Goal: Information Seeking & Learning: Check status

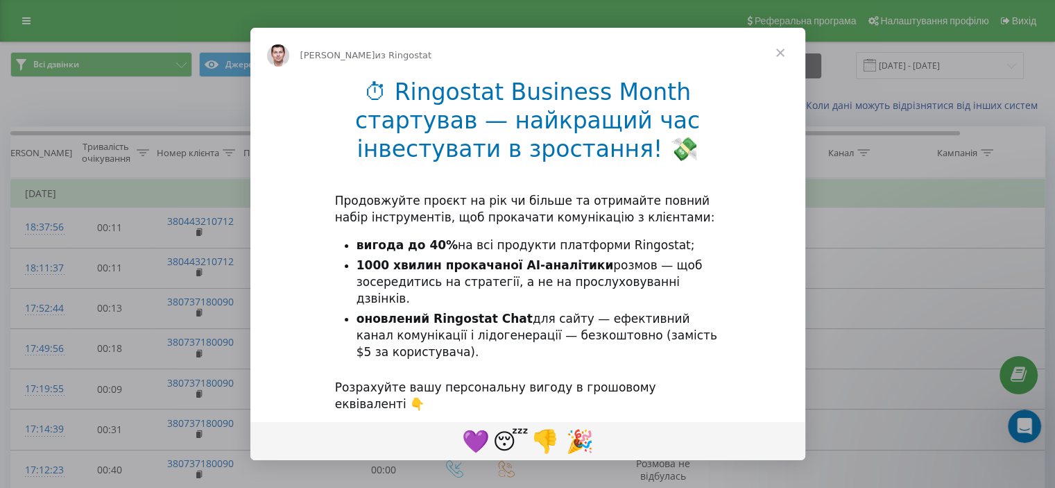
click at [777, 51] on span "Закрыть" at bounding box center [781, 53] width 50 height 50
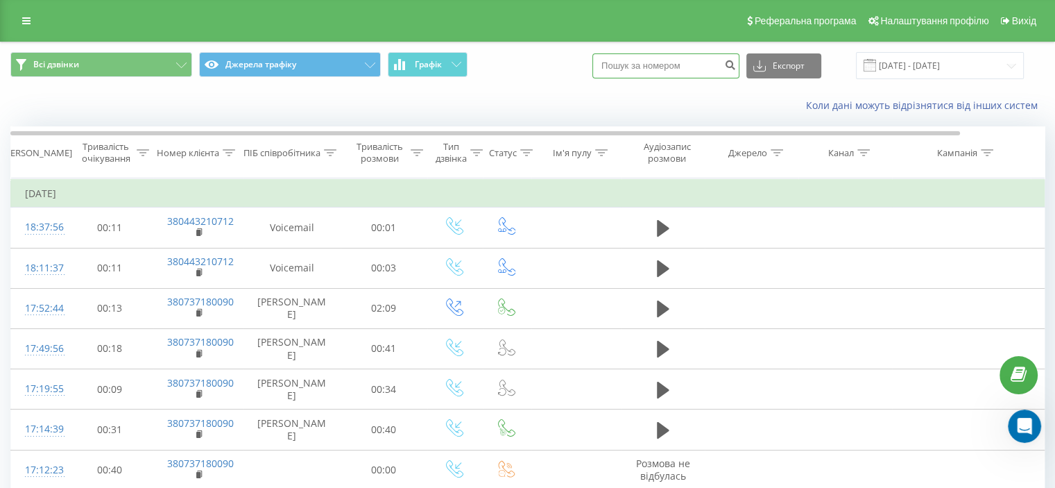
click at [715, 61] on input at bounding box center [665, 65] width 147 height 25
click at [1014, 66] on input "[DATE] - [DATE]" at bounding box center [940, 65] width 168 height 27
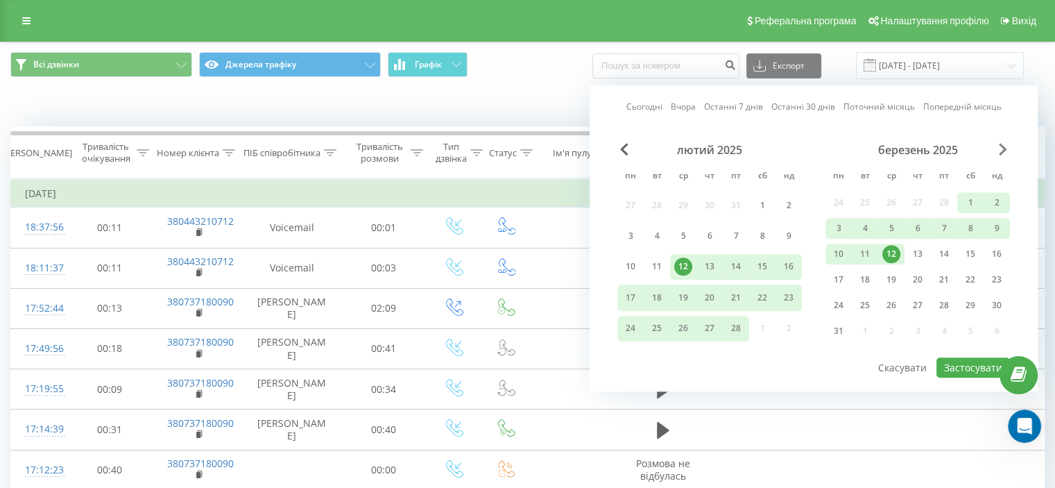
click at [999, 152] on span "Next Month" at bounding box center [1003, 149] width 8 height 12
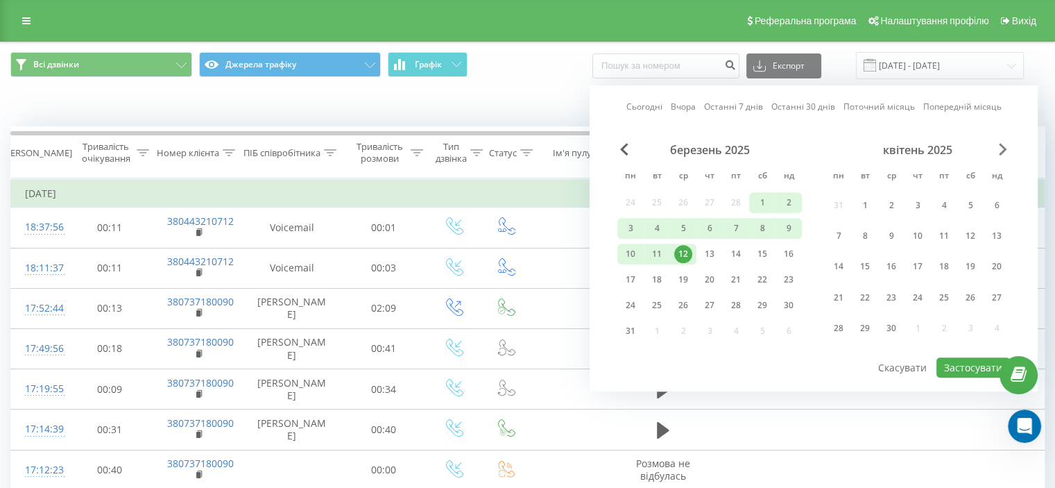
click at [999, 152] on span "Next Month" at bounding box center [1003, 149] width 8 height 12
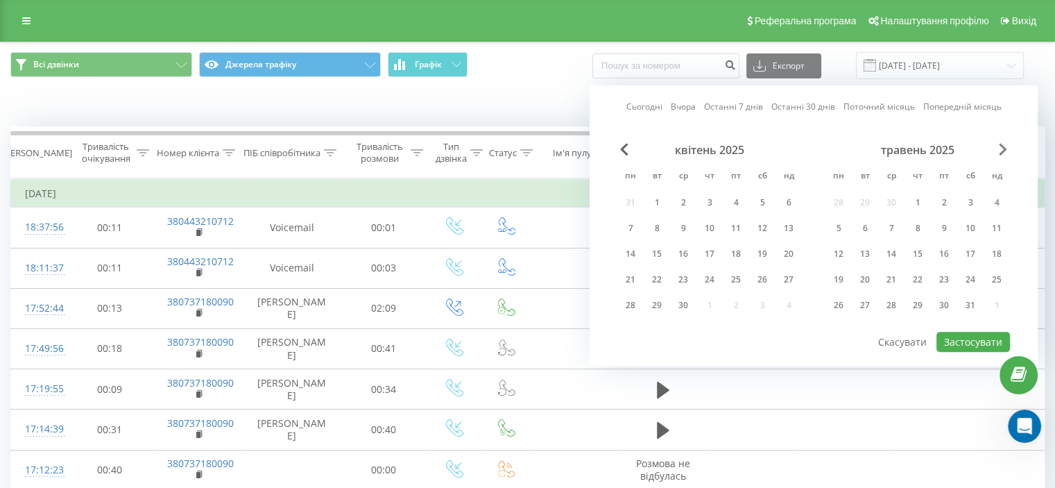
click at [999, 146] on span "Next Month" at bounding box center [1003, 149] width 8 height 12
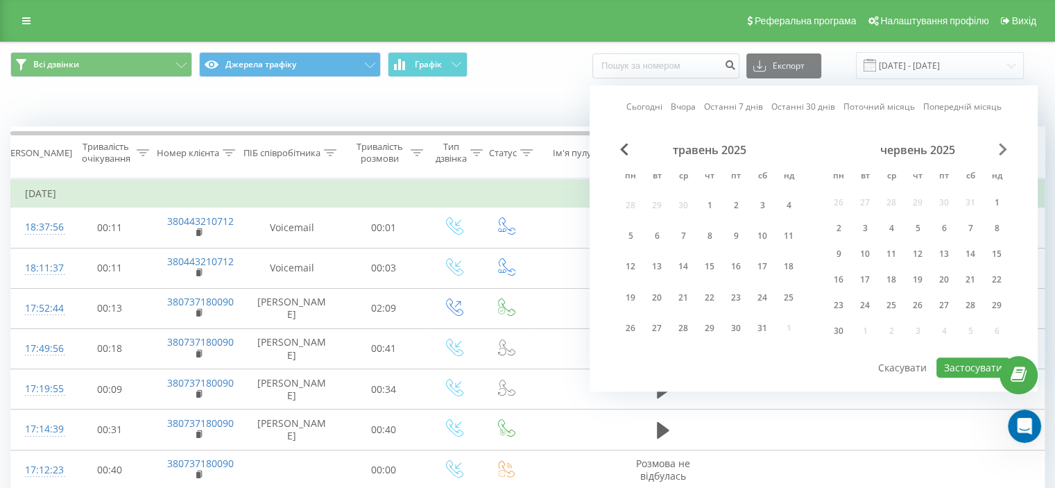
click at [1000, 143] on span "Next Month" at bounding box center [1003, 149] width 8 height 12
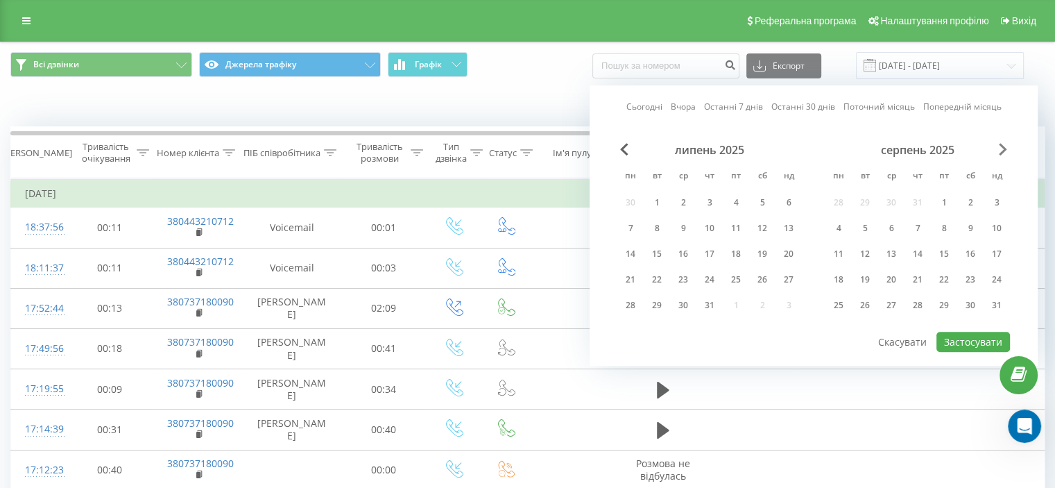
click at [1000, 143] on span "Next Month" at bounding box center [1003, 149] width 8 height 12
click at [942, 244] on div "19" at bounding box center [944, 254] width 26 height 21
click at [964, 341] on button "Застосувати" at bounding box center [974, 342] width 74 height 20
type input "[DATE] - [DATE]"
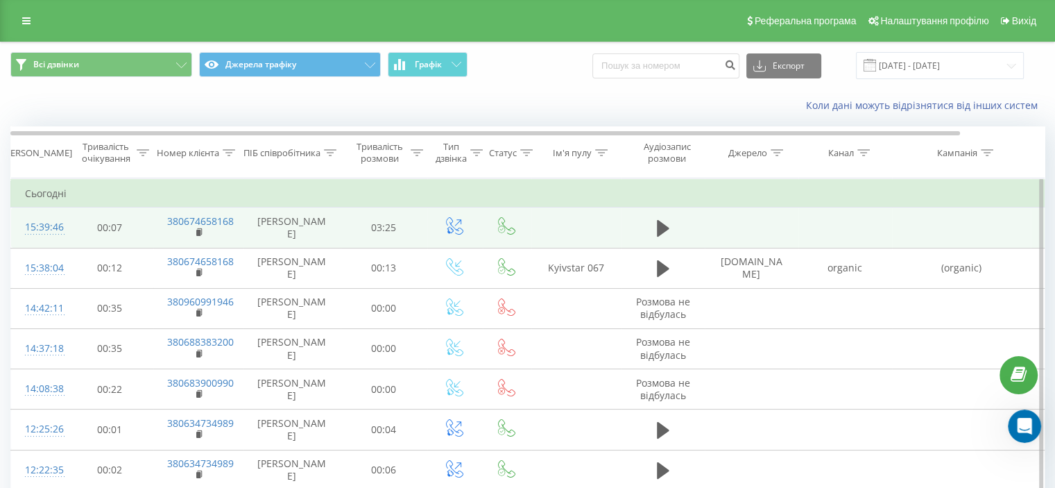
click at [40, 234] on div at bounding box center [39, 234] width 28 height 1
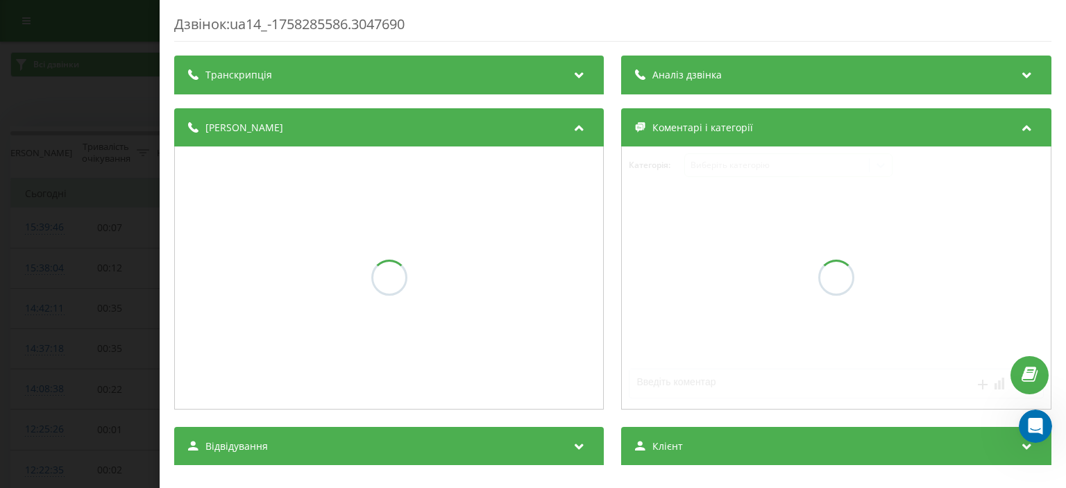
click at [781, 71] on div "Аналіз дзвінка" at bounding box center [836, 75] width 429 height 39
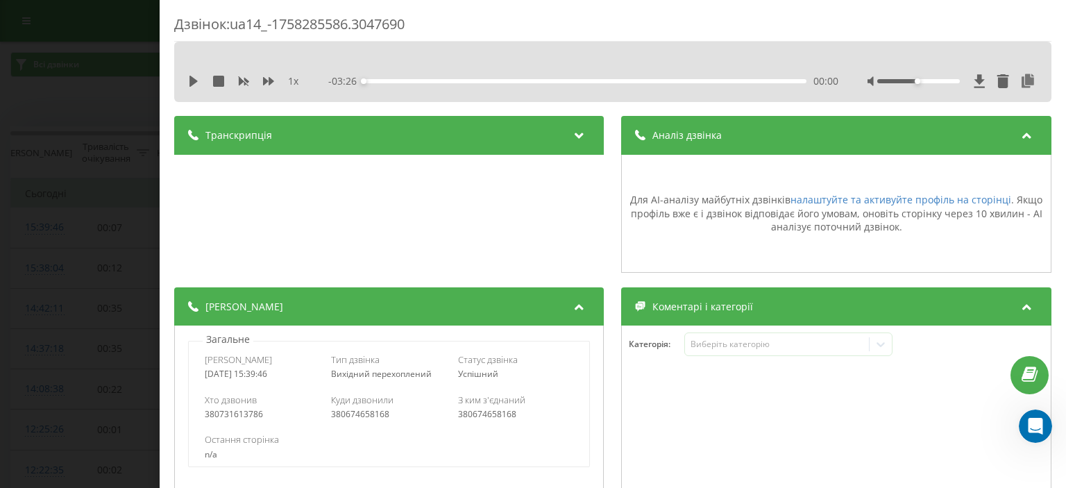
click at [101, 135] on div "Дзвінок : ua14_-1758285586.3047690 1 x - 03:26 00:00 00:00 Транскрипція Для AI-…" at bounding box center [533, 244] width 1066 height 488
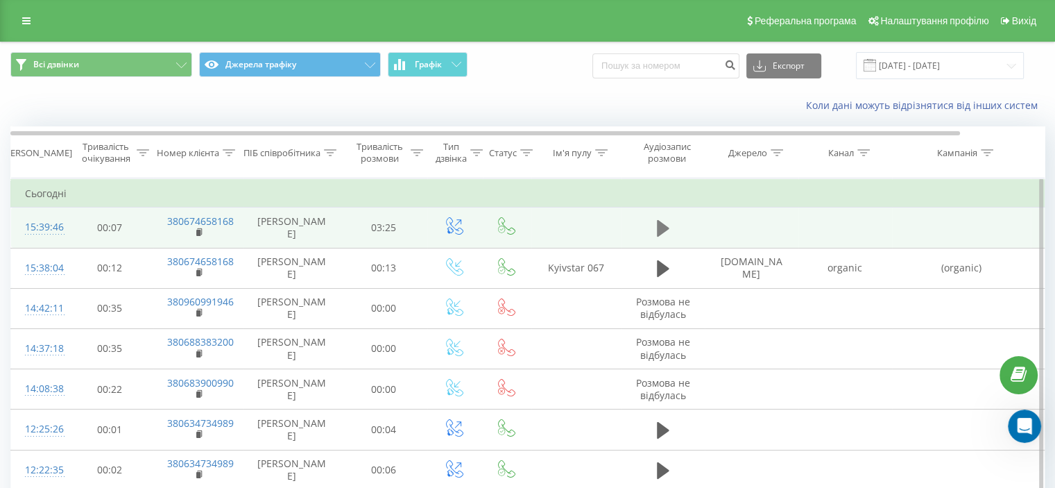
click at [672, 230] on button at bounding box center [663, 228] width 21 height 21
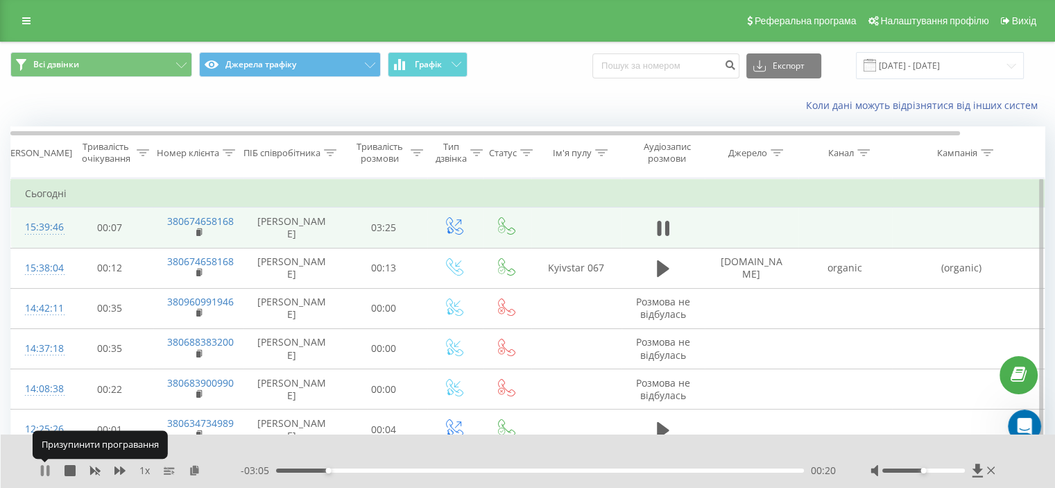
click at [44, 472] on icon at bounding box center [45, 470] width 11 height 11
click at [44, 472] on icon at bounding box center [45, 470] width 8 height 11
click at [43, 470] on icon at bounding box center [42, 470] width 3 height 11
click at [43, 470] on icon at bounding box center [45, 470] width 8 height 11
click at [43, 470] on icon at bounding box center [42, 470] width 3 height 11
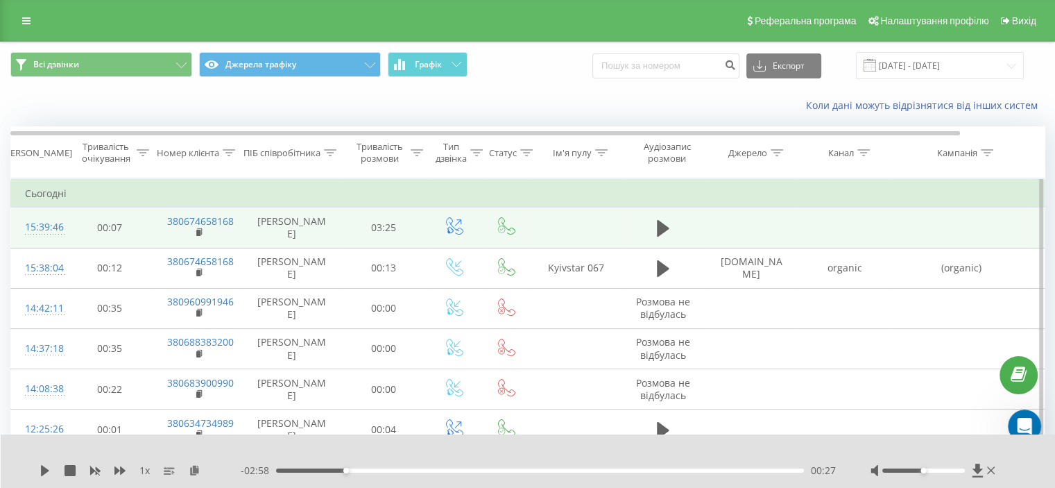
click at [43, 470] on icon at bounding box center [45, 470] width 8 height 11
click at [341, 468] on div "00:25" at bounding box center [540, 470] width 528 height 4
click at [325, 475] on div "- 02:58 00:27 00:27" at bounding box center [538, 470] width 595 height 14
click at [327, 471] on div "00:19" at bounding box center [540, 470] width 528 height 4
click at [42, 470] on icon at bounding box center [42, 470] width 3 height 11
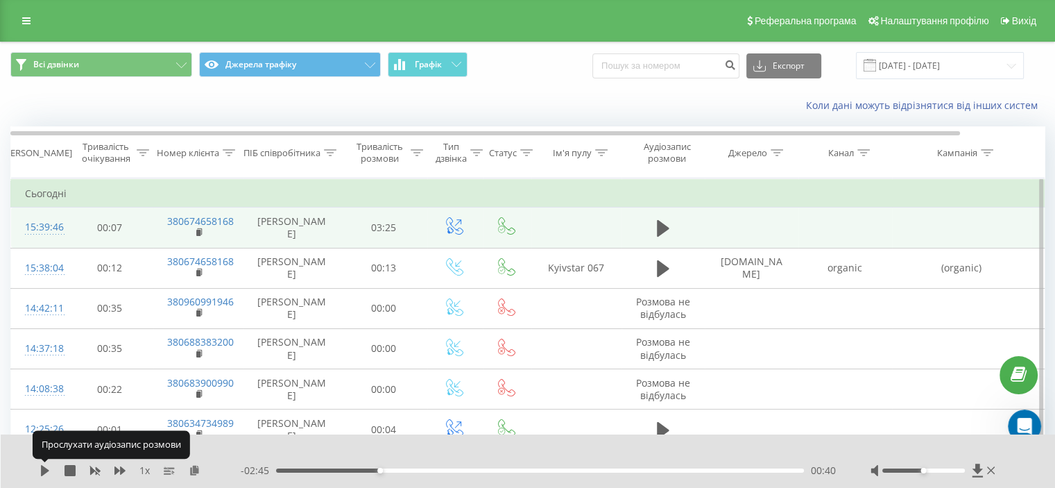
click at [42, 470] on icon at bounding box center [45, 470] width 8 height 11
click at [49, 466] on icon at bounding box center [47, 470] width 3 height 11
click at [49, 466] on icon at bounding box center [45, 470] width 11 height 11
click at [42, 473] on icon at bounding box center [42, 470] width 3 height 11
click at [42, 473] on icon at bounding box center [45, 470] width 8 height 11
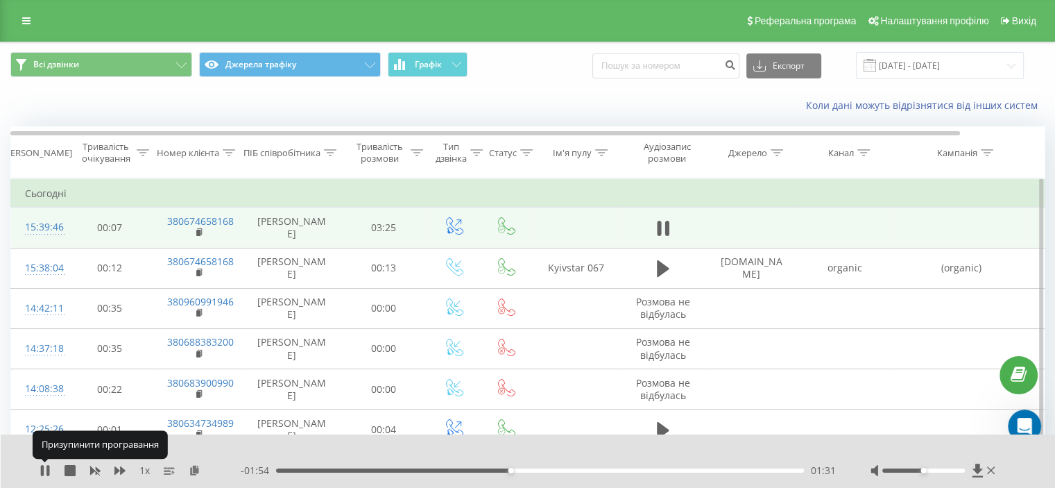
click at [42, 473] on icon at bounding box center [42, 470] width 3 height 11
click at [42, 473] on icon at bounding box center [45, 470] width 8 height 11
click at [42, 470] on icon at bounding box center [42, 470] width 3 height 11
click at [42, 470] on icon at bounding box center [45, 470] width 8 height 11
click at [42, 470] on icon at bounding box center [42, 470] width 3 height 11
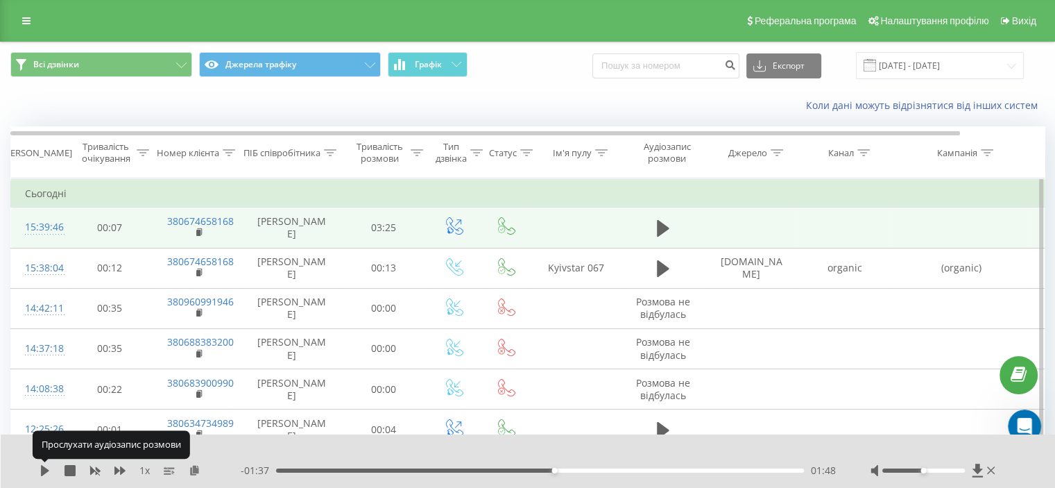
click at [42, 470] on icon at bounding box center [45, 470] width 8 height 11
click at [42, 470] on icon at bounding box center [42, 470] width 3 height 11
click at [40, 471] on icon at bounding box center [45, 470] width 11 height 11
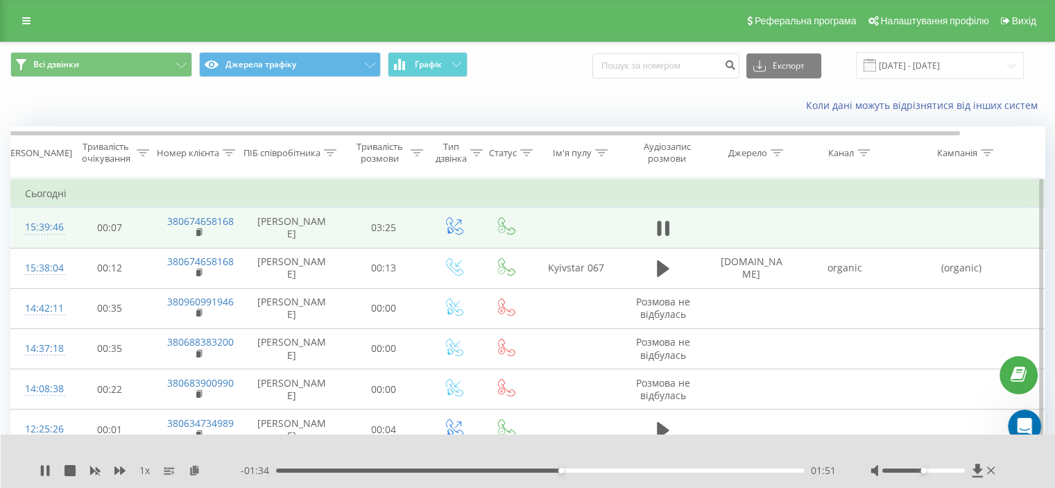
click at [40, 471] on icon at bounding box center [45, 470] width 11 height 11
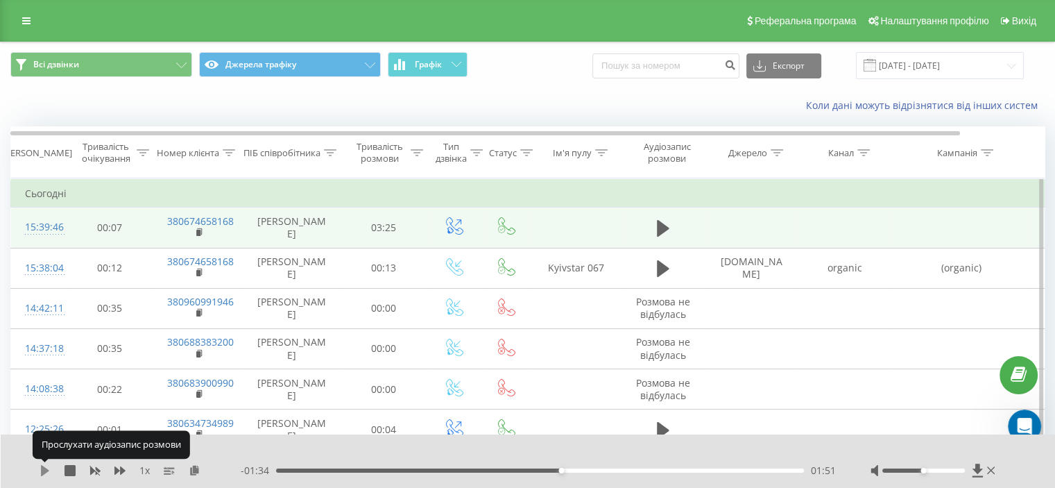
click at [42, 468] on icon at bounding box center [45, 470] width 8 height 11
click at [42, 468] on icon at bounding box center [42, 470] width 3 height 11
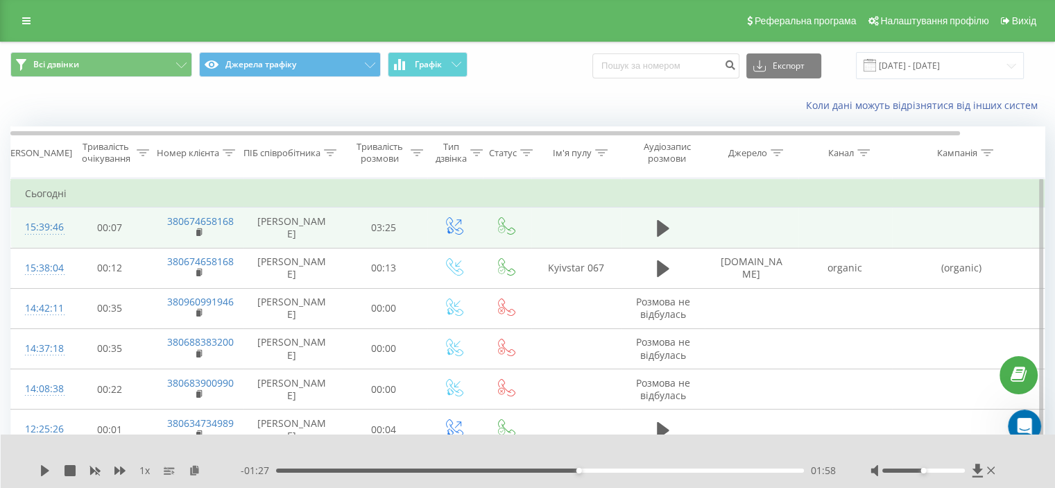
click at [42, 468] on icon at bounding box center [45, 470] width 8 height 11
click at [42, 468] on icon at bounding box center [42, 470] width 3 height 11
click at [42, 468] on icon at bounding box center [45, 470] width 8 height 11
click at [47, 465] on icon at bounding box center [45, 470] width 11 height 11
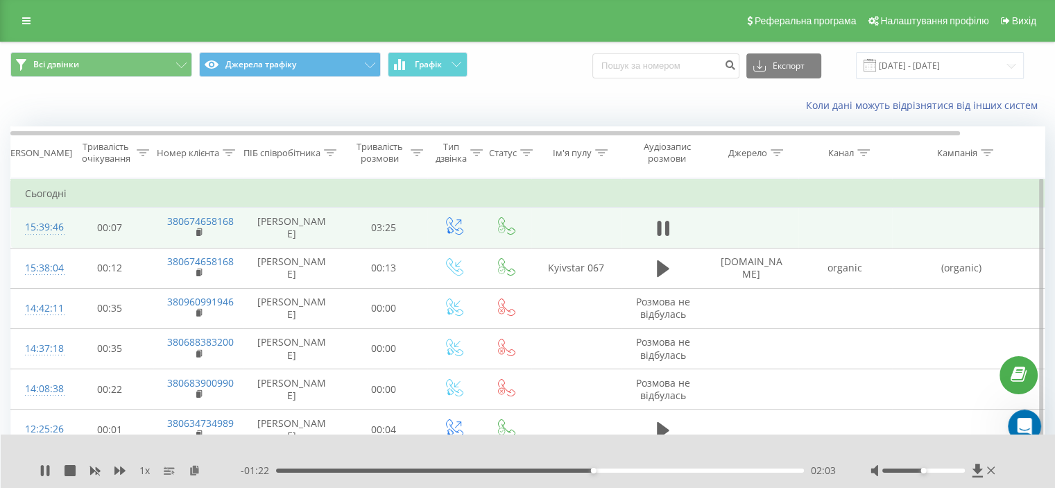
click at [47, 465] on icon at bounding box center [45, 470] width 11 height 11
click at [46, 467] on icon at bounding box center [45, 470] width 11 height 11
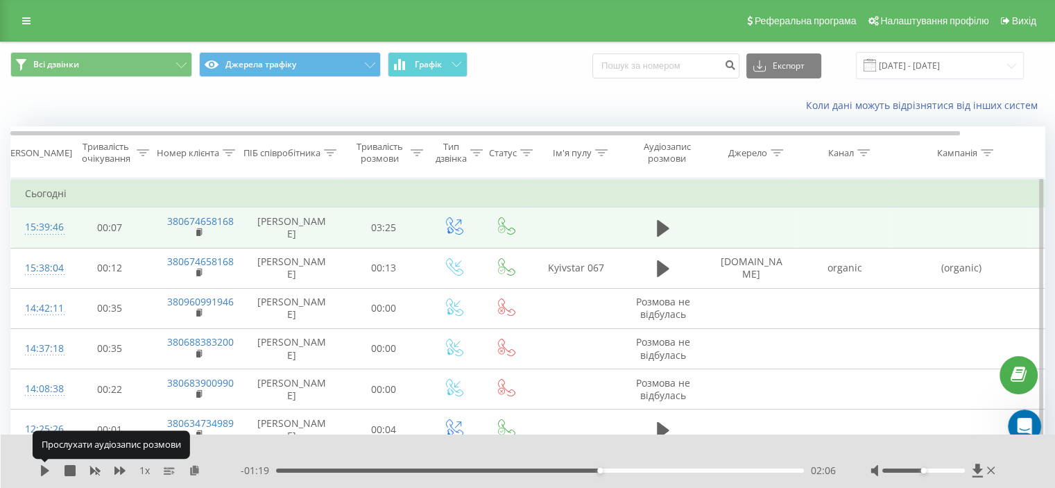
click at [46, 467] on icon at bounding box center [45, 470] width 11 height 11
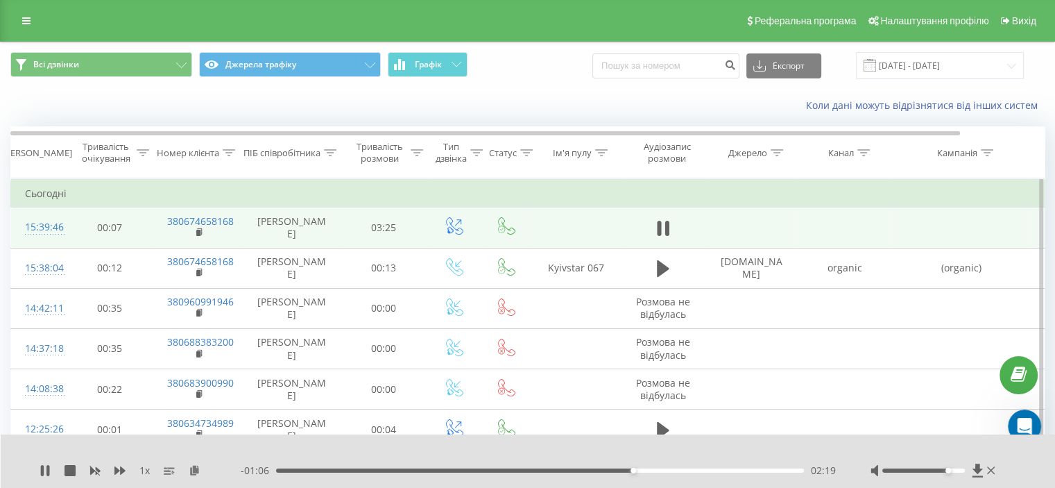
drag, startPoint x: 922, startPoint y: 469, endPoint x: 947, endPoint y: 468, distance: 25.0
click at [947, 468] on div "Accessibility label" at bounding box center [949, 471] width 6 height 6
click at [41, 472] on icon at bounding box center [42, 470] width 3 height 11
drag, startPoint x: 641, startPoint y: 469, endPoint x: 503, endPoint y: 485, distance: 139.0
click at [641, 469] on div "02:22" at bounding box center [540, 470] width 528 height 4
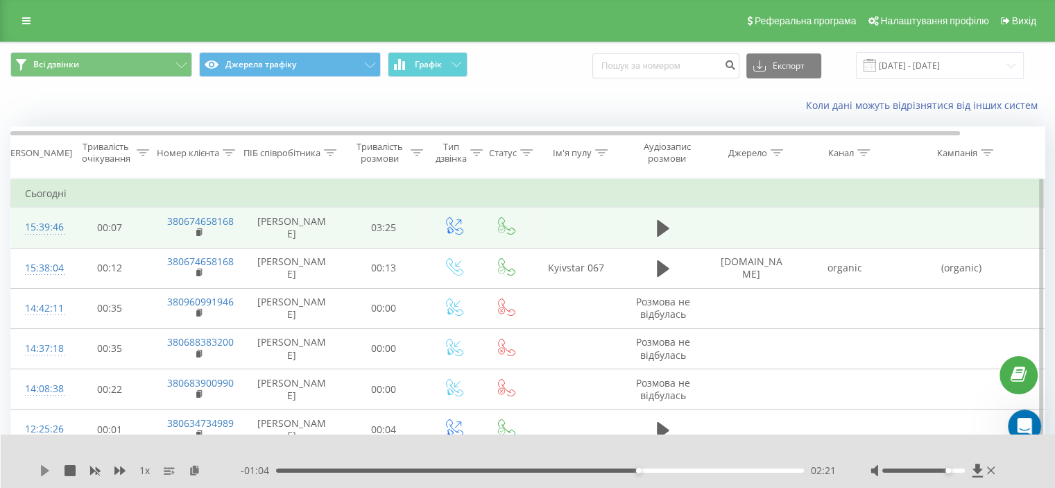
click at [47, 470] on icon at bounding box center [45, 470] width 8 height 11
drag, startPoint x: 947, startPoint y: 468, endPoint x: 964, endPoint y: 470, distance: 17.5
click at [964, 470] on div "Accessibility label" at bounding box center [965, 471] width 6 height 6
click at [604, 470] on div "02:08" at bounding box center [540, 470] width 528 height 4
click at [598, 469] on div "02:09" at bounding box center [540, 470] width 528 height 4
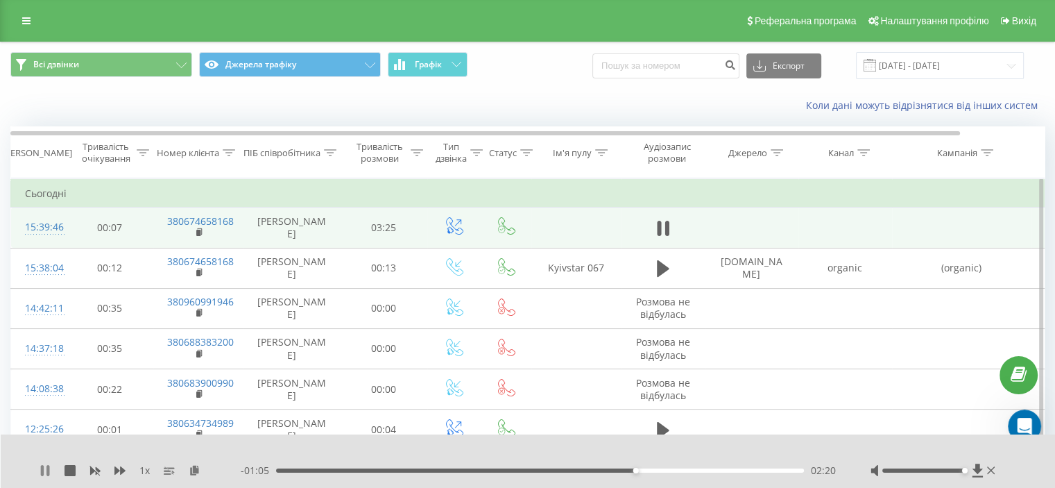
click at [44, 469] on icon at bounding box center [45, 470] width 11 height 11
